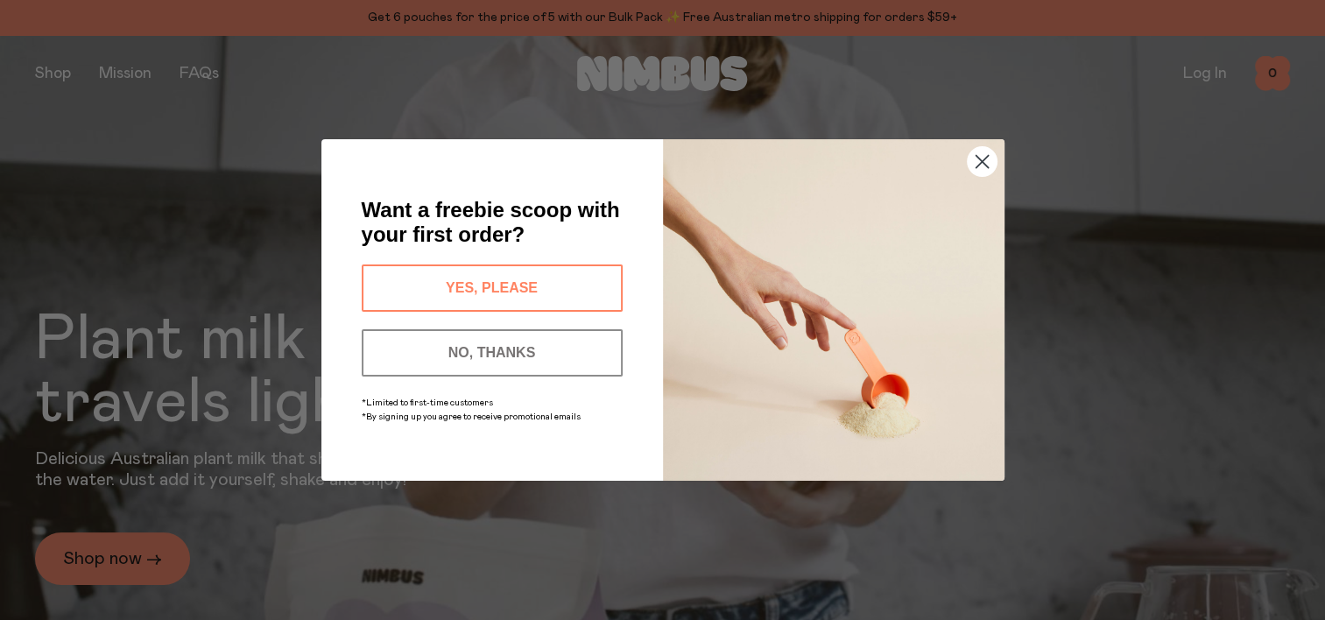
click at [977, 167] on circle "Close dialog" at bounding box center [981, 161] width 29 height 29
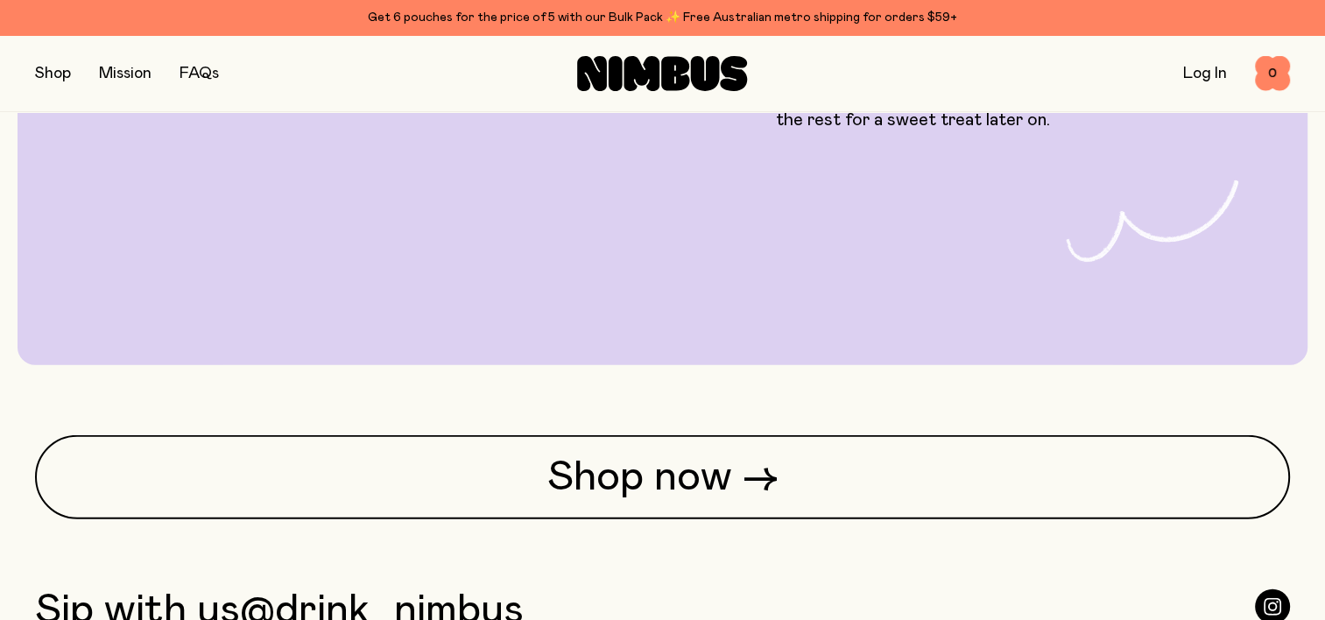
scroll to position [4467, 0]
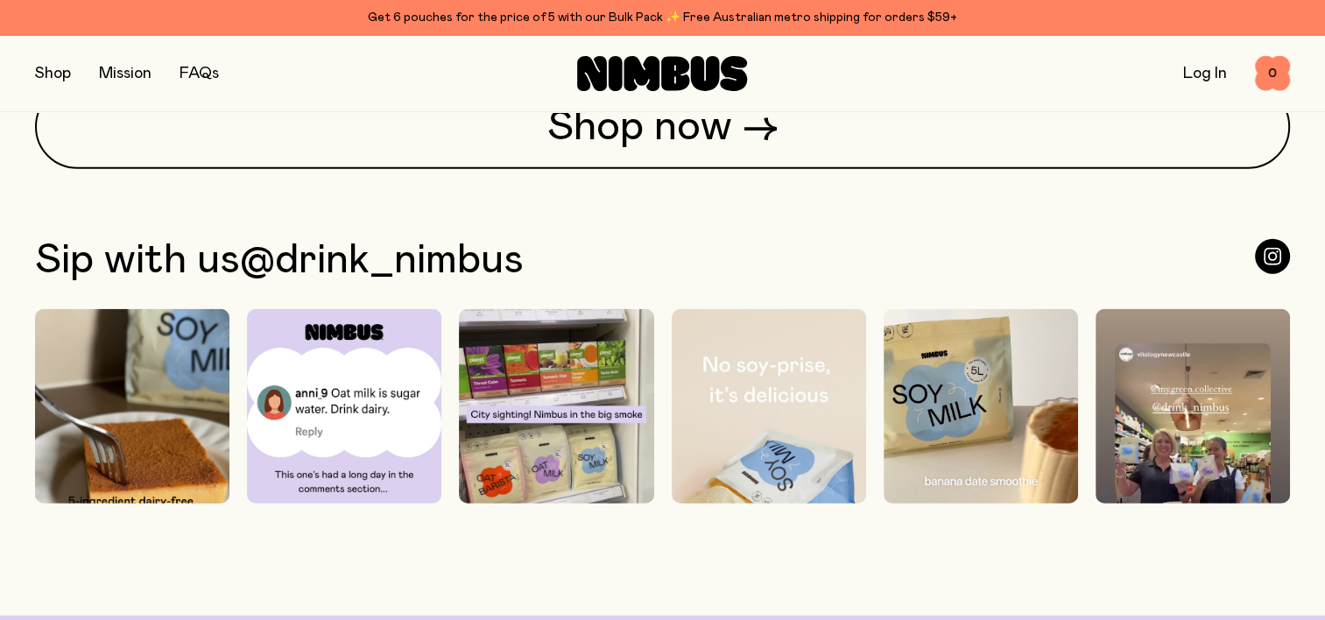
click at [656, 109] on div "Shop Mission FAQs Log In 0 0" at bounding box center [662, 73] width 1255 height 76
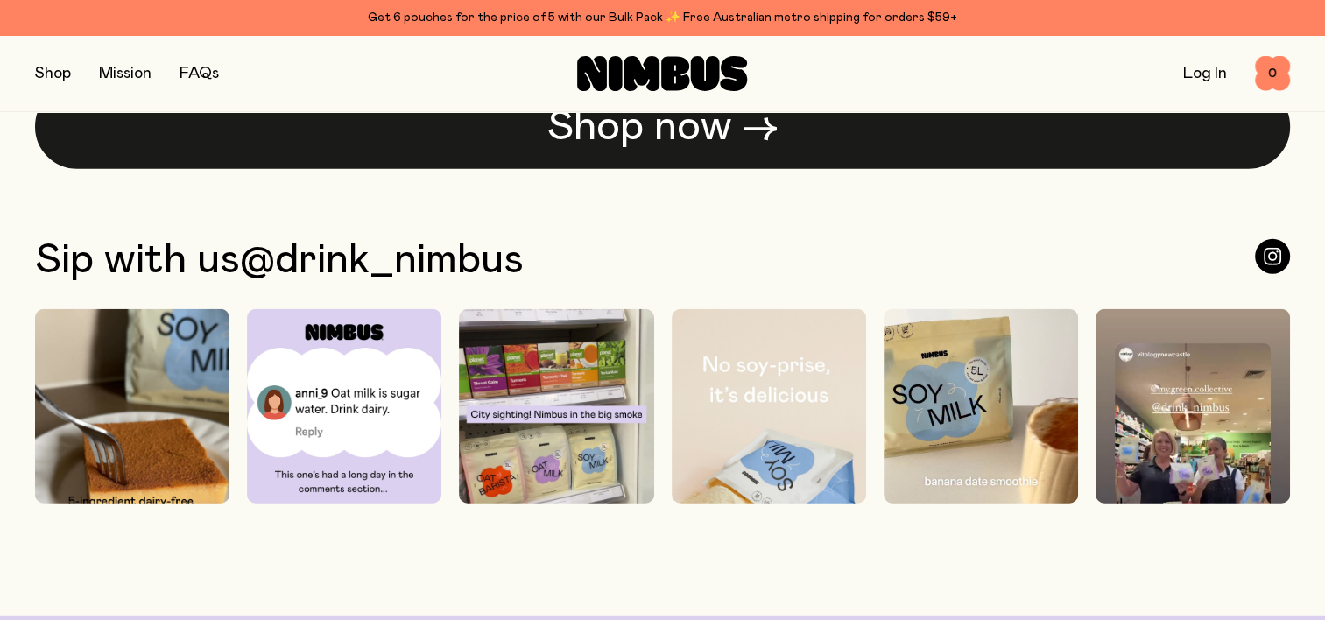
click at [656, 129] on link "Shop now →" at bounding box center [662, 127] width 1255 height 84
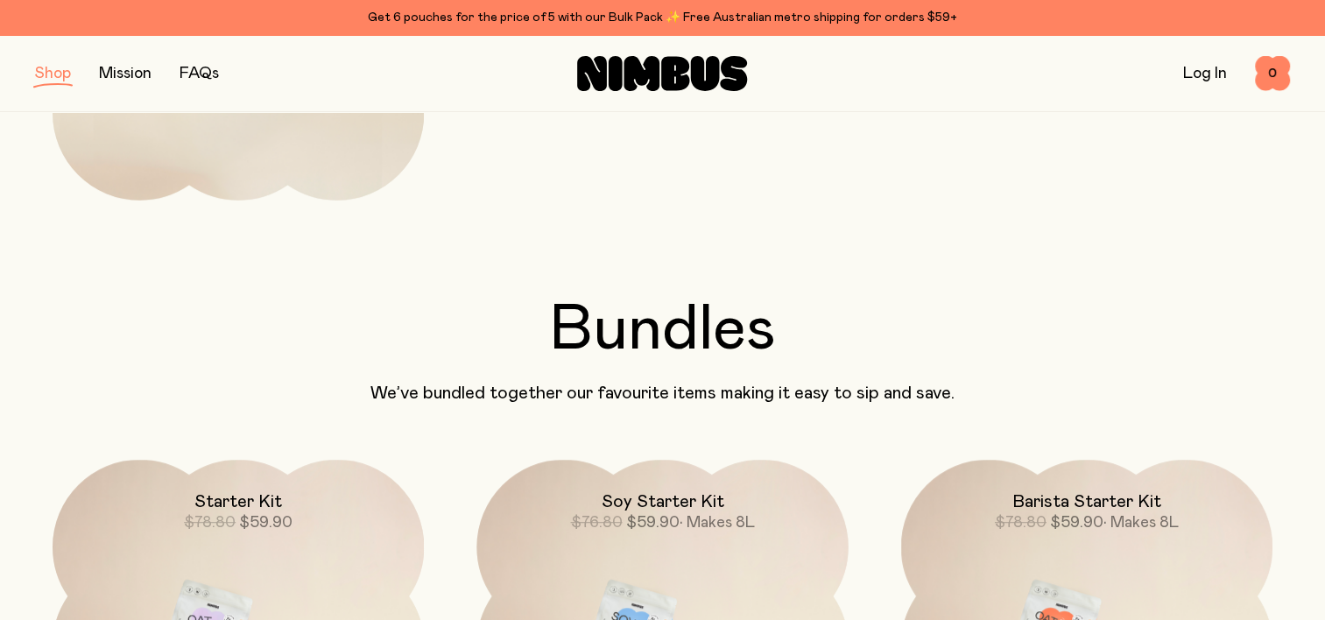
scroll to position [1226, 0]
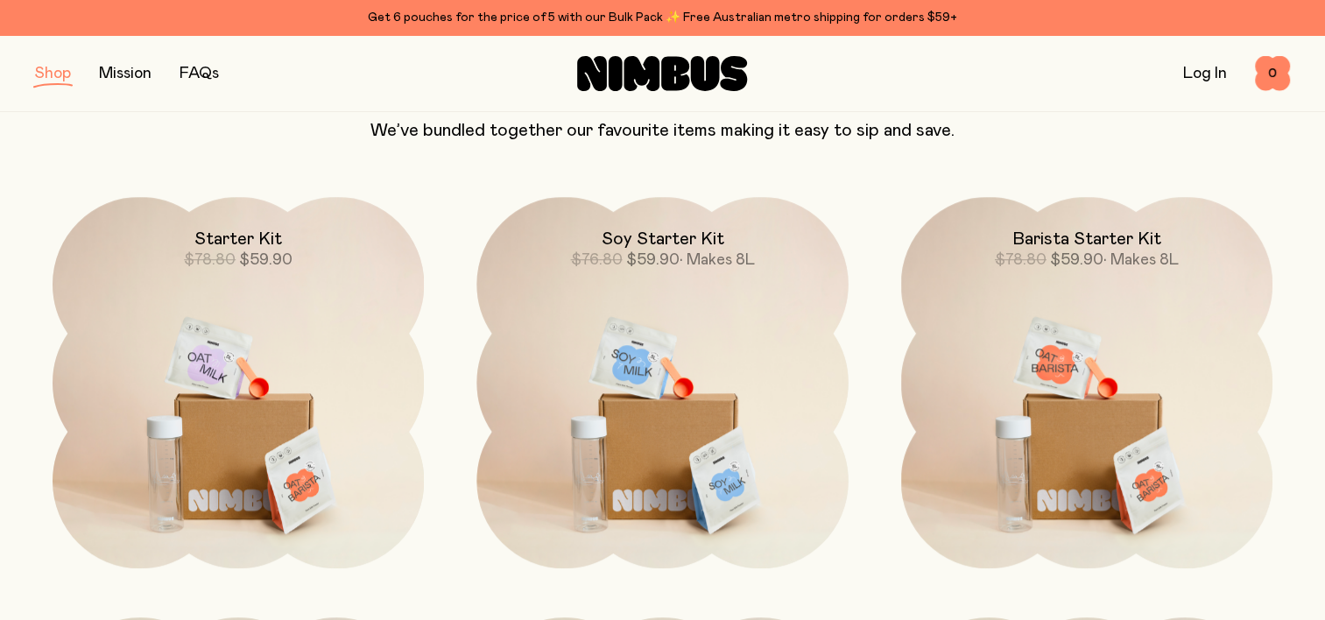
click at [287, 303] on img at bounding box center [238, 415] width 371 height 437
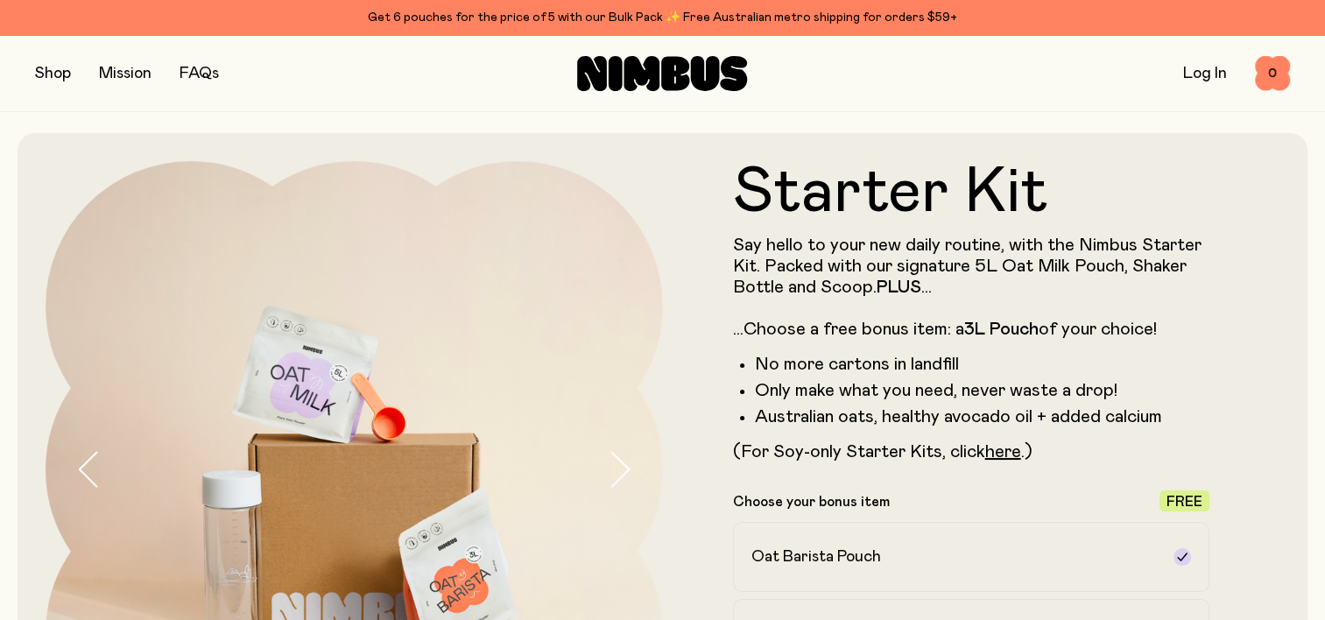
click at [62, 76] on button "button" at bounding box center [53, 73] width 36 height 25
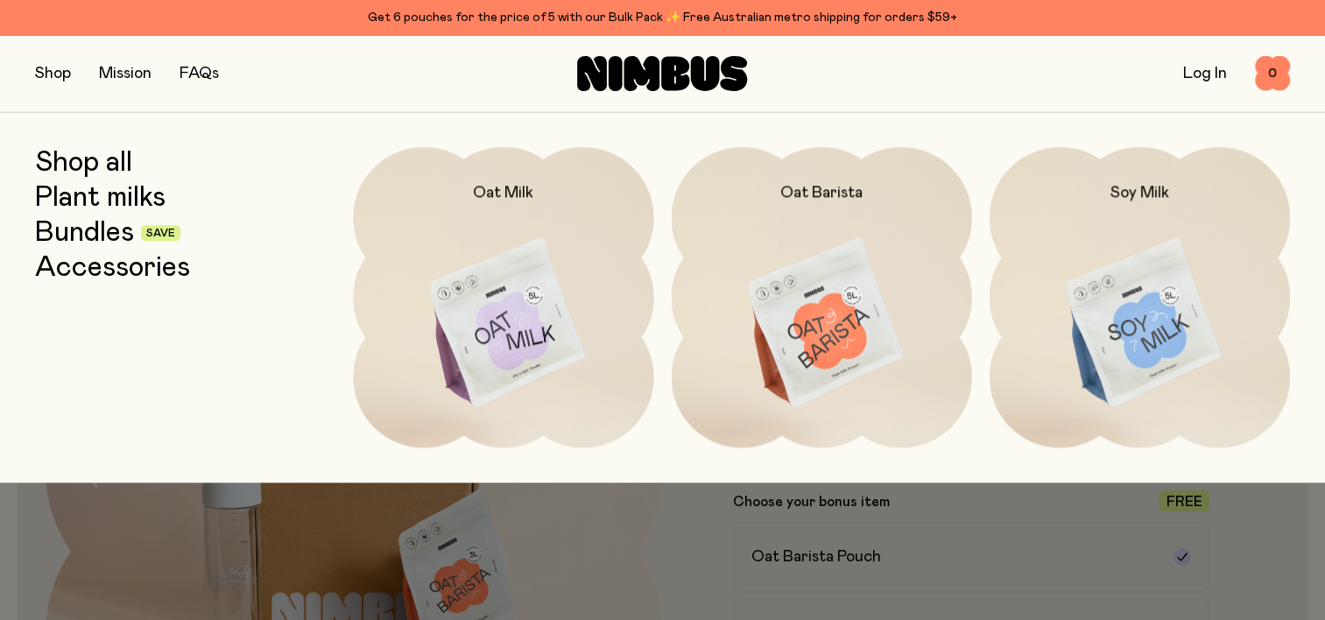
click at [111, 272] on link "Accessories" at bounding box center [112, 268] width 155 height 32
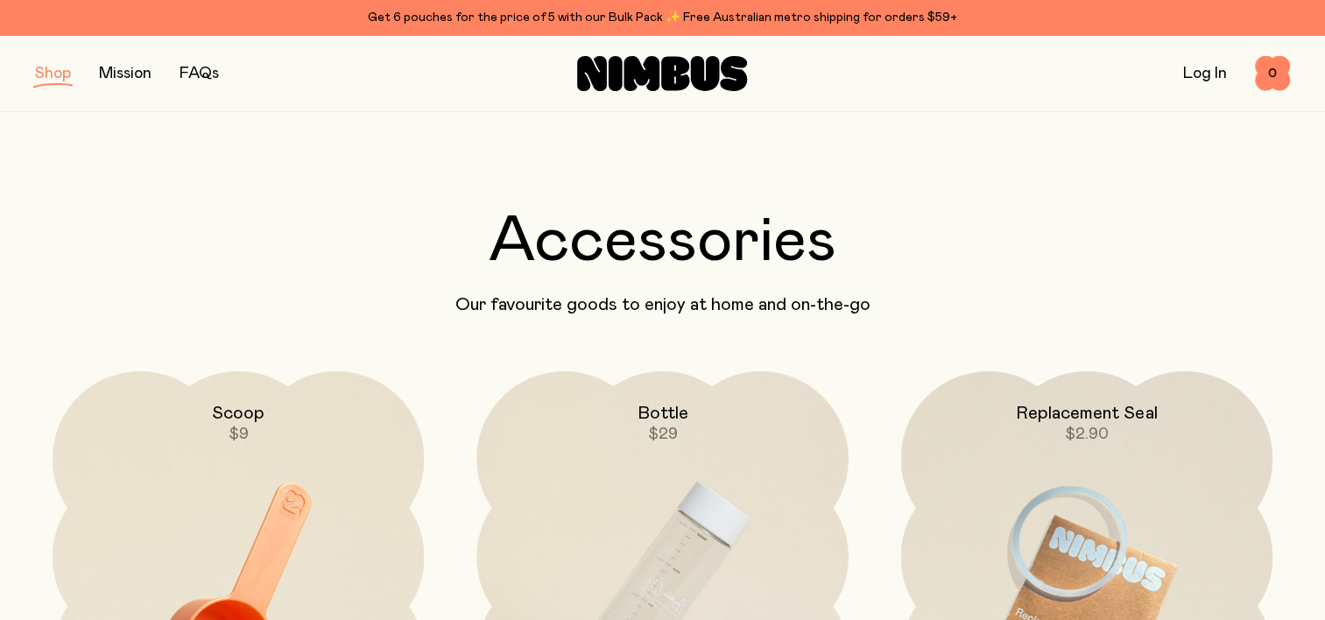
click at [55, 76] on button "button" at bounding box center [53, 73] width 36 height 25
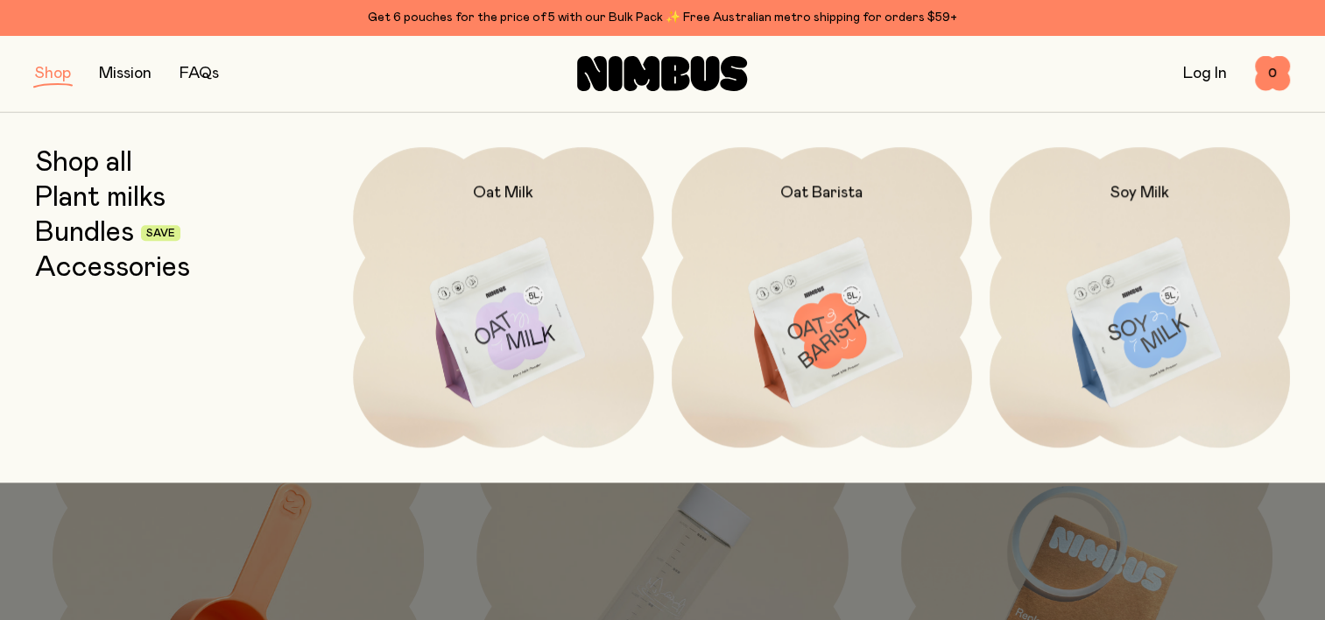
click at [503, 317] on img at bounding box center [503, 323] width 300 height 353
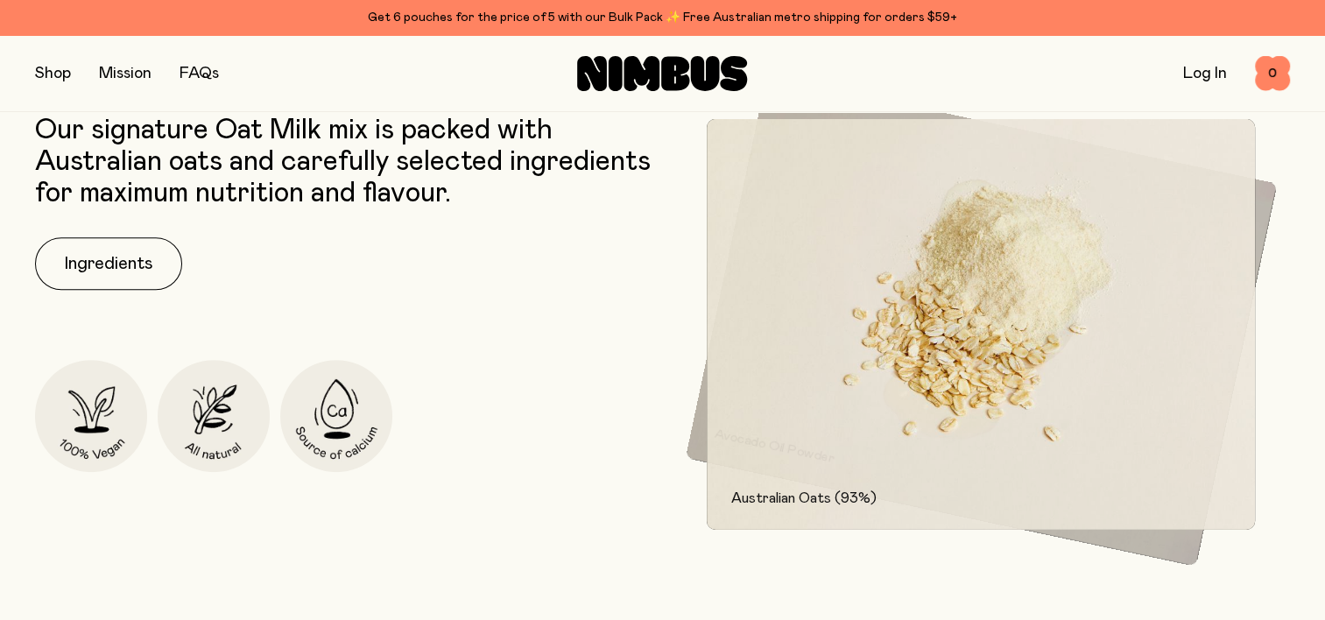
scroll to position [788, 0]
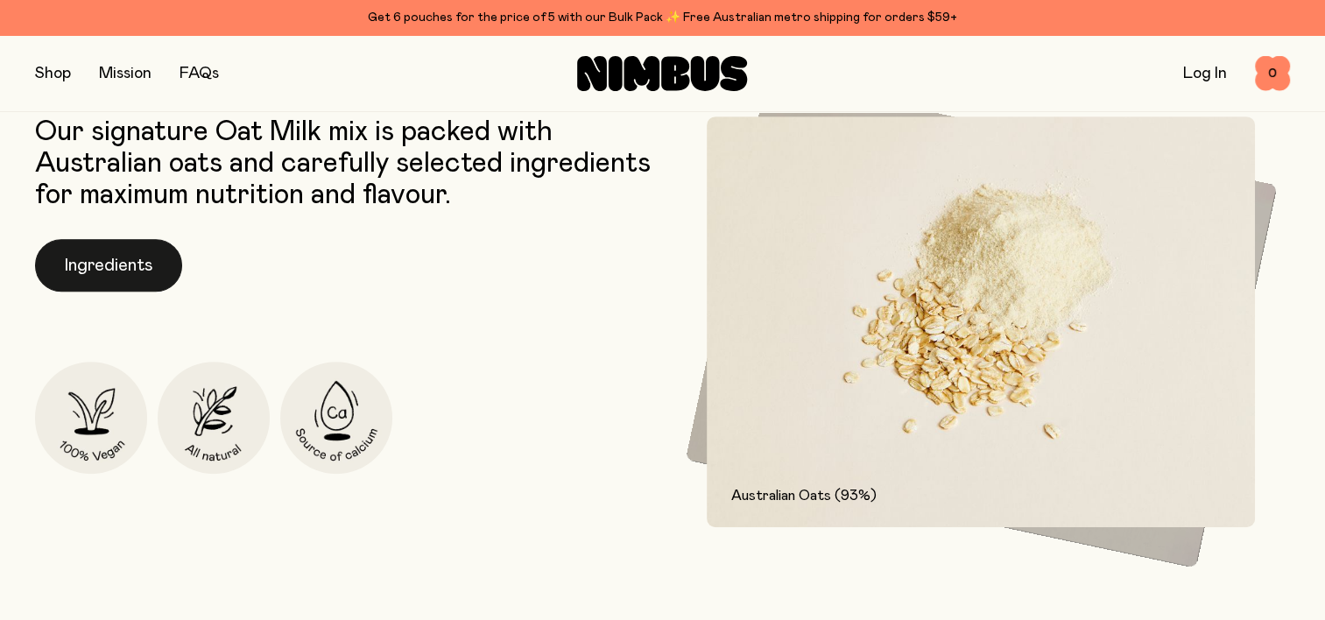
click at [130, 268] on button "Ingredients" at bounding box center [108, 265] width 147 height 53
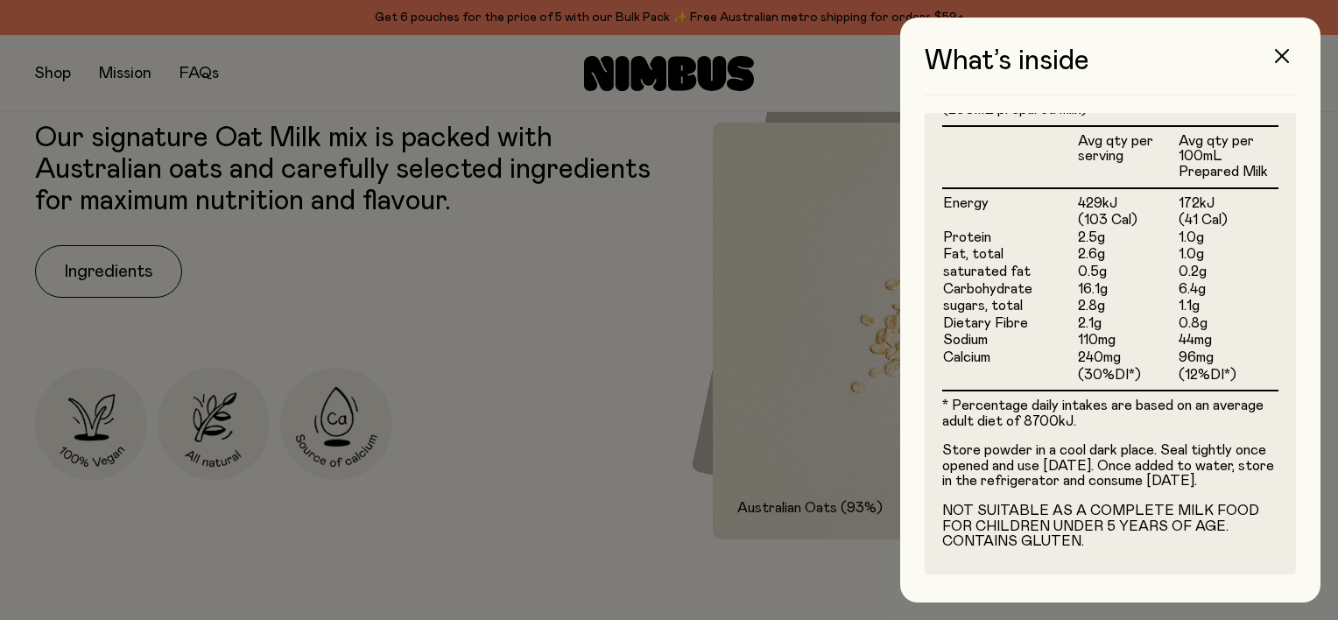
scroll to position [526, 0]
click at [1285, 55] on icon "button" at bounding box center [1282, 56] width 14 height 14
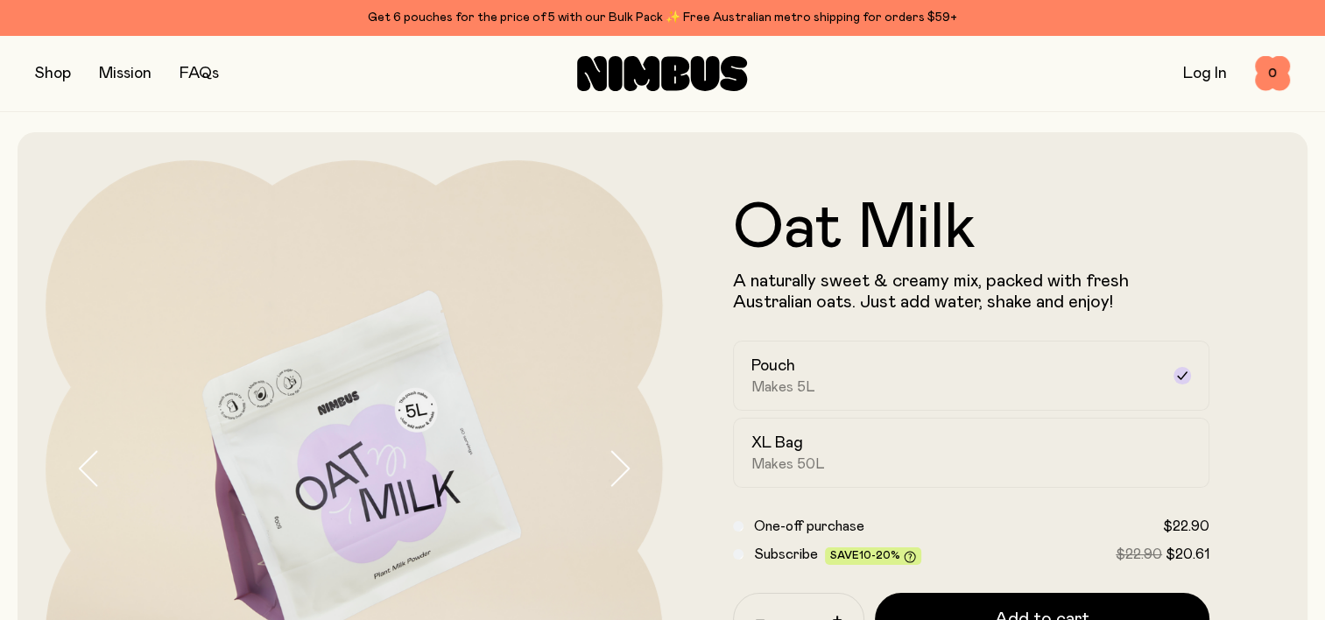
scroll to position [0, 0]
